Goal: Information Seeking & Learning: Learn about a topic

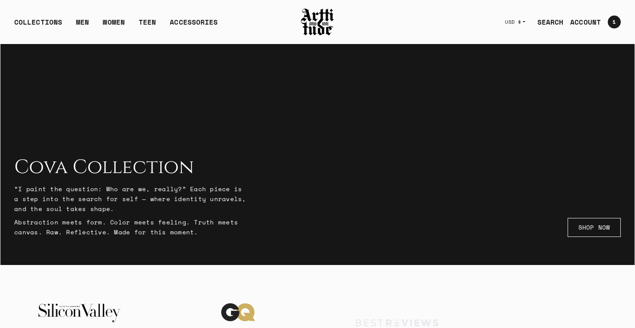
scroll to position [60, 0]
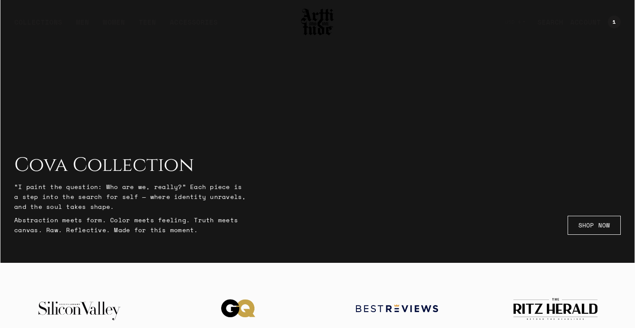
scroll to position [94, 0]
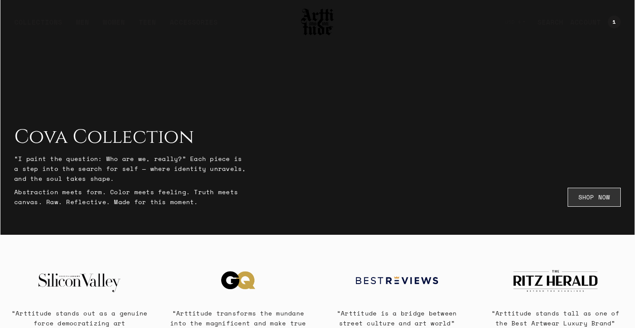
click at [595, 196] on link "SHOP NOW" at bounding box center [593, 197] width 53 height 19
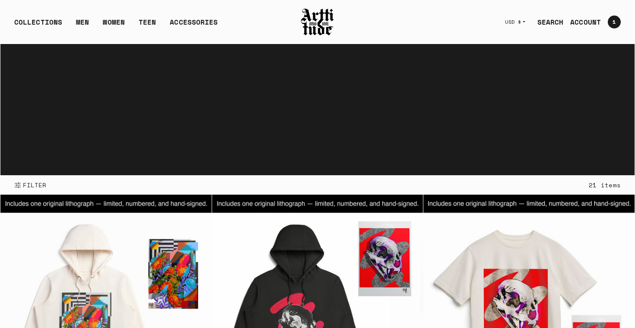
click at [552, 22] on link "SEARCH" at bounding box center [546, 21] width 33 height 17
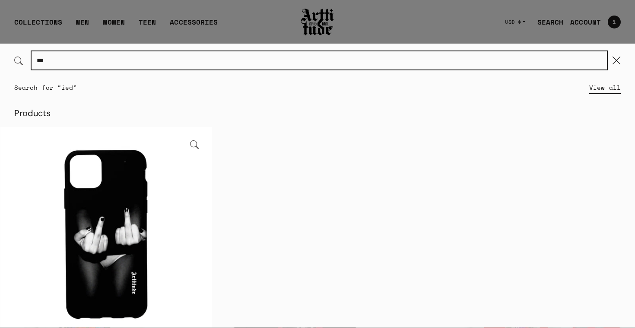
scroll to position [43, 0]
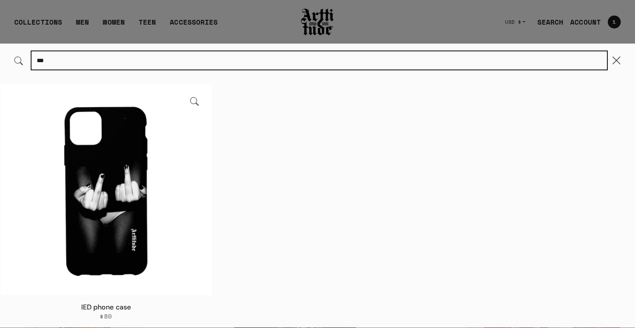
type input "***"
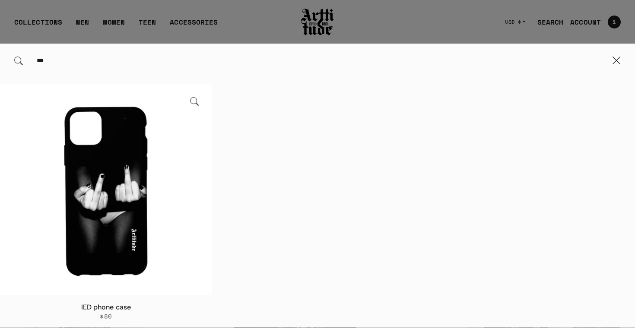
click at [111, 231] on img at bounding box center [105, 189] width 211 height 211
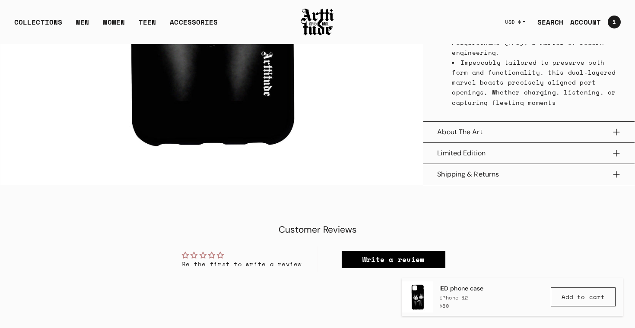
scroll to position [456, 0]
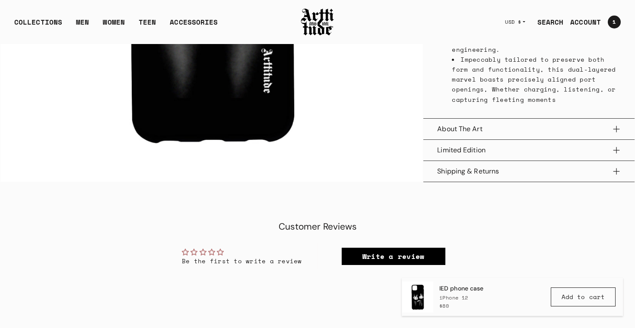
click at [615, 128] on button "About The Art" at bounding box center [529, 129] width 184 height 21
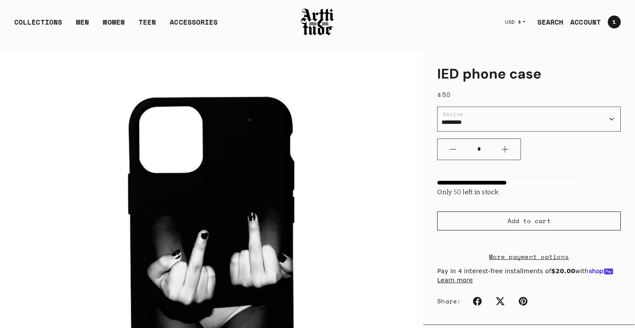
scroll to position [0, 0]
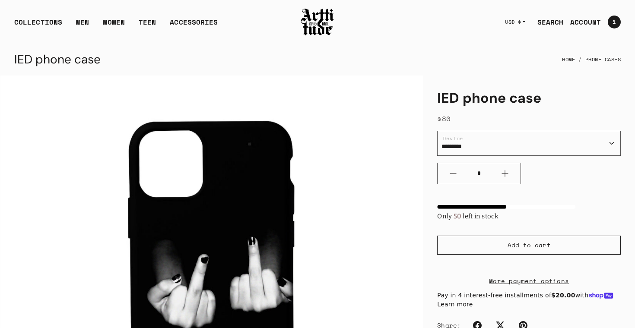
click at [553, 23] on link "SEARCH" at bounding box center [546, 21] width 33 height 17
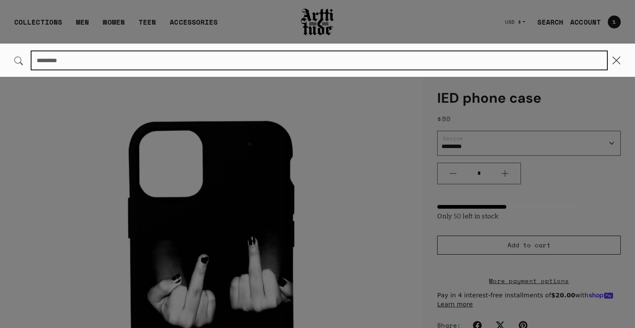
click at [133, 59] on input "Search..." at bounding box center [319, 60] width 575 height 18
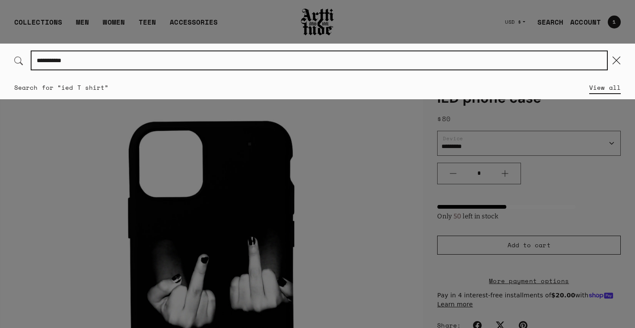
type input "**********"
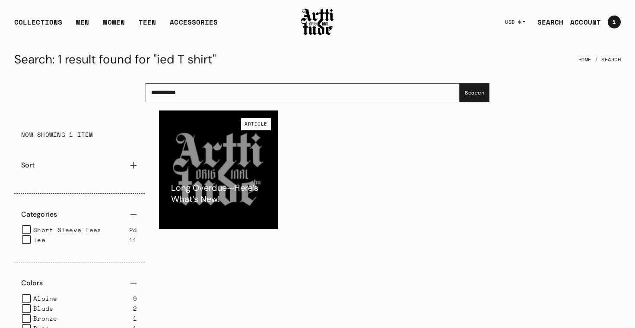
click at [226, 174] on div at bounding box center [218, 170] width 119 height 119
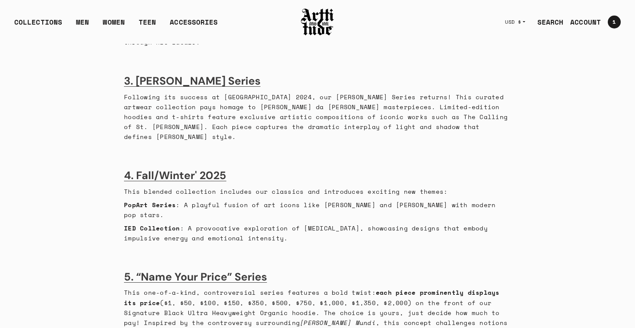
scroll to position [640, 0]
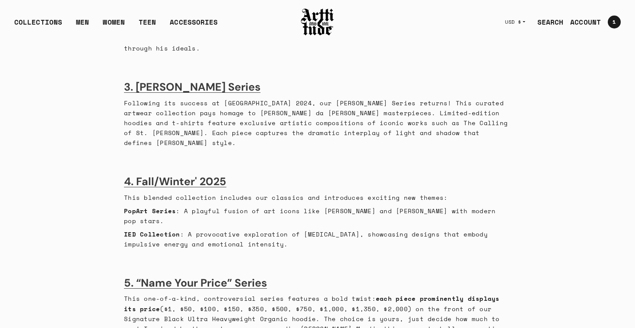
drag, startPoint x: 184, startPoint y: 213, endPoint x: 323, endPoint y: 225, distance: 138.7
click at [323, 229] on p "IED Collection : A provocative exploration of Intermittent Explosive Disorder, …" at bounding box center [317, 239] width 387 height 20
copy p "A provocative exploration of Intermittent Explosive Disorder, showcasing design…"
